Goal: Transaction & Acquisition: Book appointment/travel/reservation

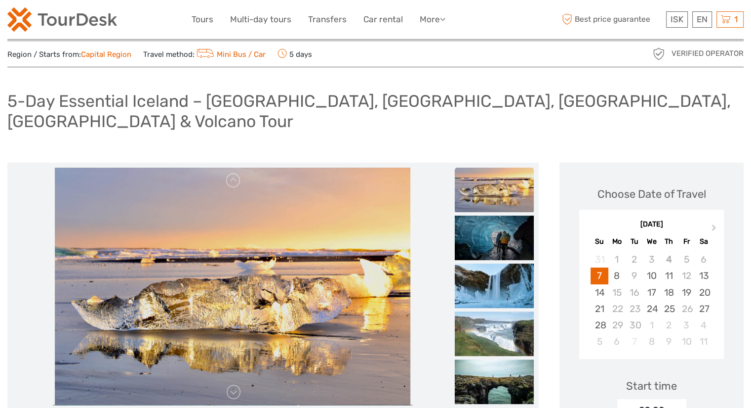
scroll to position [21, 0]
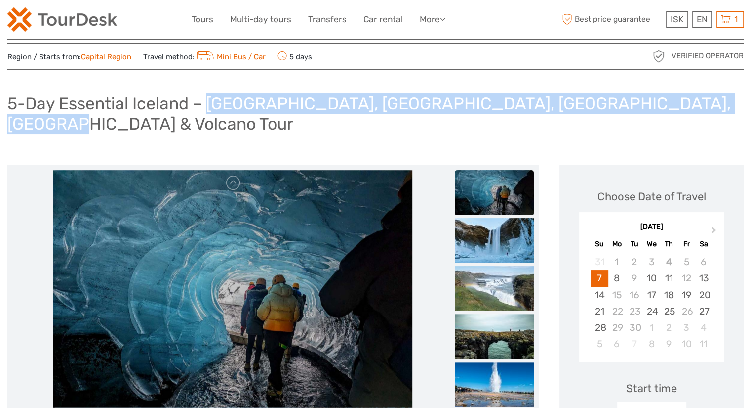
drag, startPoint x: 210, startPoint y: 107, endPoint x: 717, endPoint y: 93, distance: 507.6
click at [717, 93] on div "5-Day Essential Iceland – [GEOGRAPHIC_DATA], [GEOGRAPHIC_DATA], [GEOGRAPHIC_DAT…" at bounding box center [375, 117] width 737 height 56
copy h1 "[GEOGRAPHIC_DATA], [GEOGRAPHIC_DATA], [GEOGRAPHIC_DATA], [GEOGRAPHIC_DATA] & Vo…"
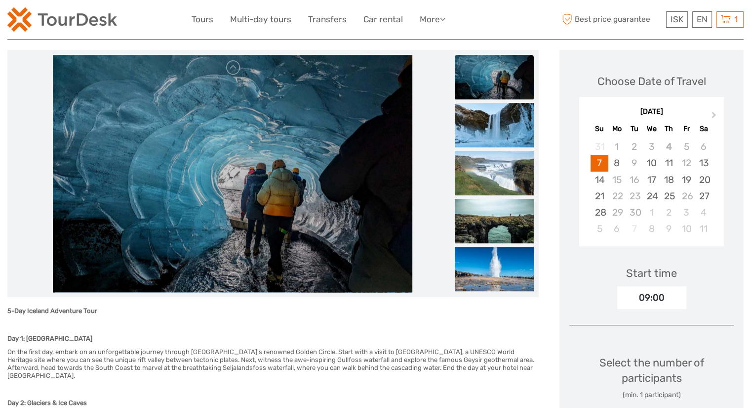
scroll to position [0, 0]
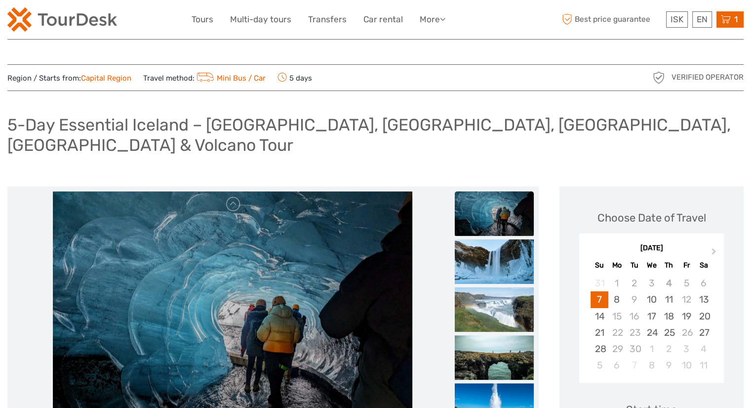
click at [728, 18] on icon at bounding box center [726, 19] width 10 height 12
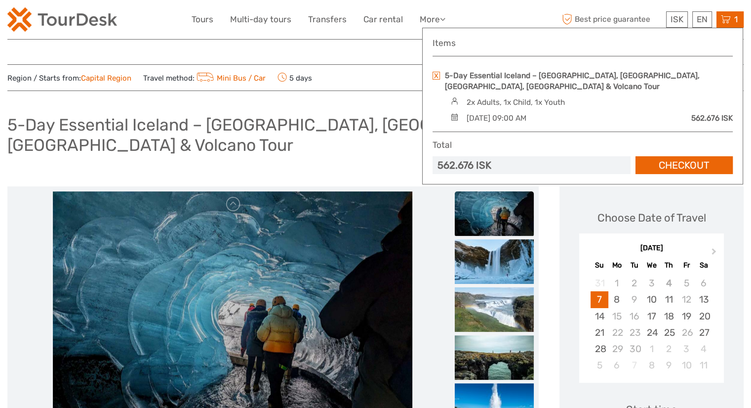
click at [724, 18] on icon at bounding box center [726, 19] width 10 height 12
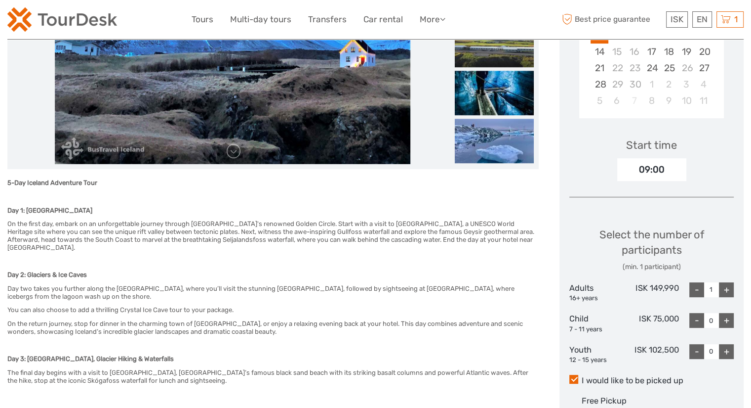
scroll to position [264, 0]
drag, startPoint x: 354, startPoint y: 205, endPoint x: 415, endPoint y: 202, distance: 61.3
click at [415, 220] on h6 "On the first day, embark on an unforgettable journey through [GEOGRAPHIC_DATA]'…" at bounding box center [273, 235] width 532 height 31
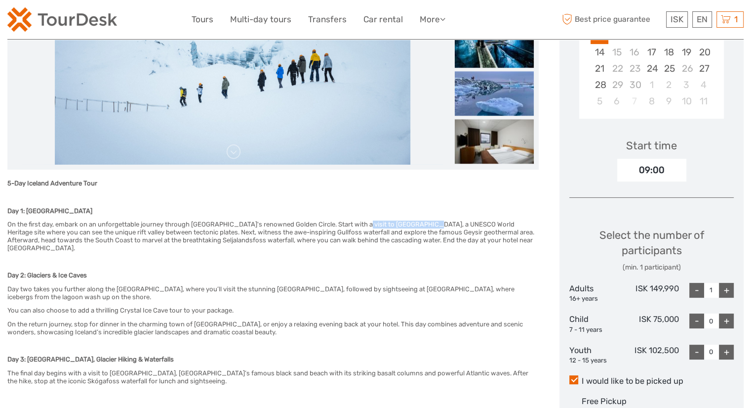
click at [415, 220] on h6 "On the first day, embark on an unforgettable journey through [GEOGRAPHIC_DATA]'…" at bounding box center [273, 235] width 532 height 31
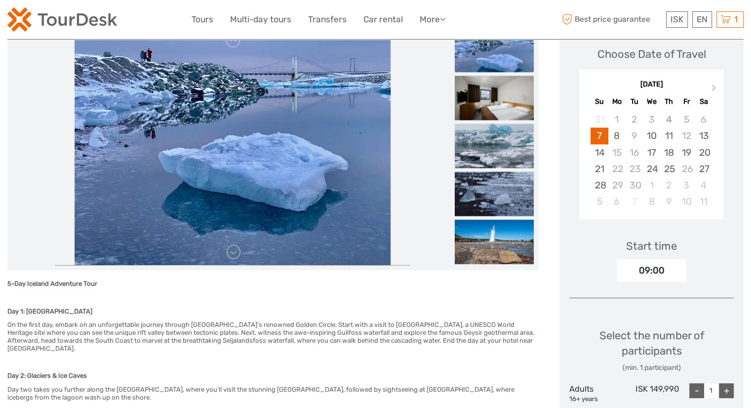
scroll to position [0, 0]
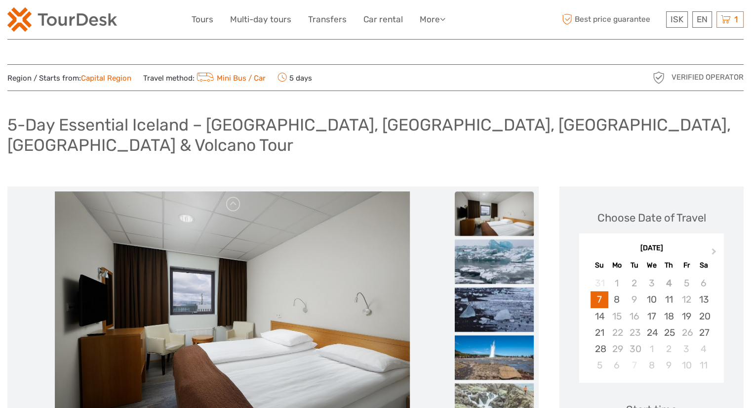
click at [667, 79] on img at bounding box center [659, 78] width 16 height 16
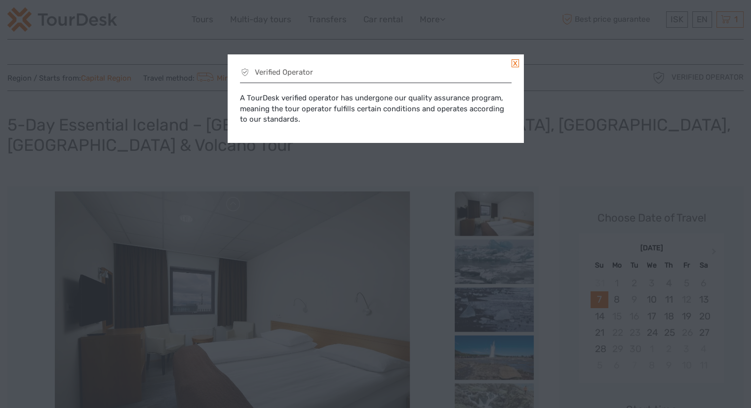
click at [516, 63] on link at bounding box center [515, 63] width 7 height 8
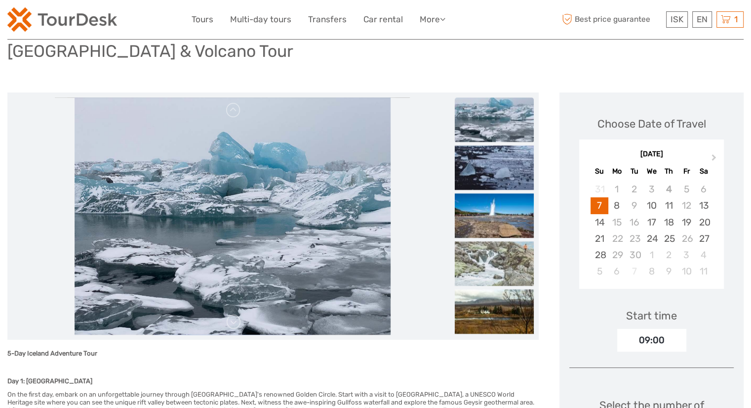
scroll to position [82, 0]
